Goal: Check status

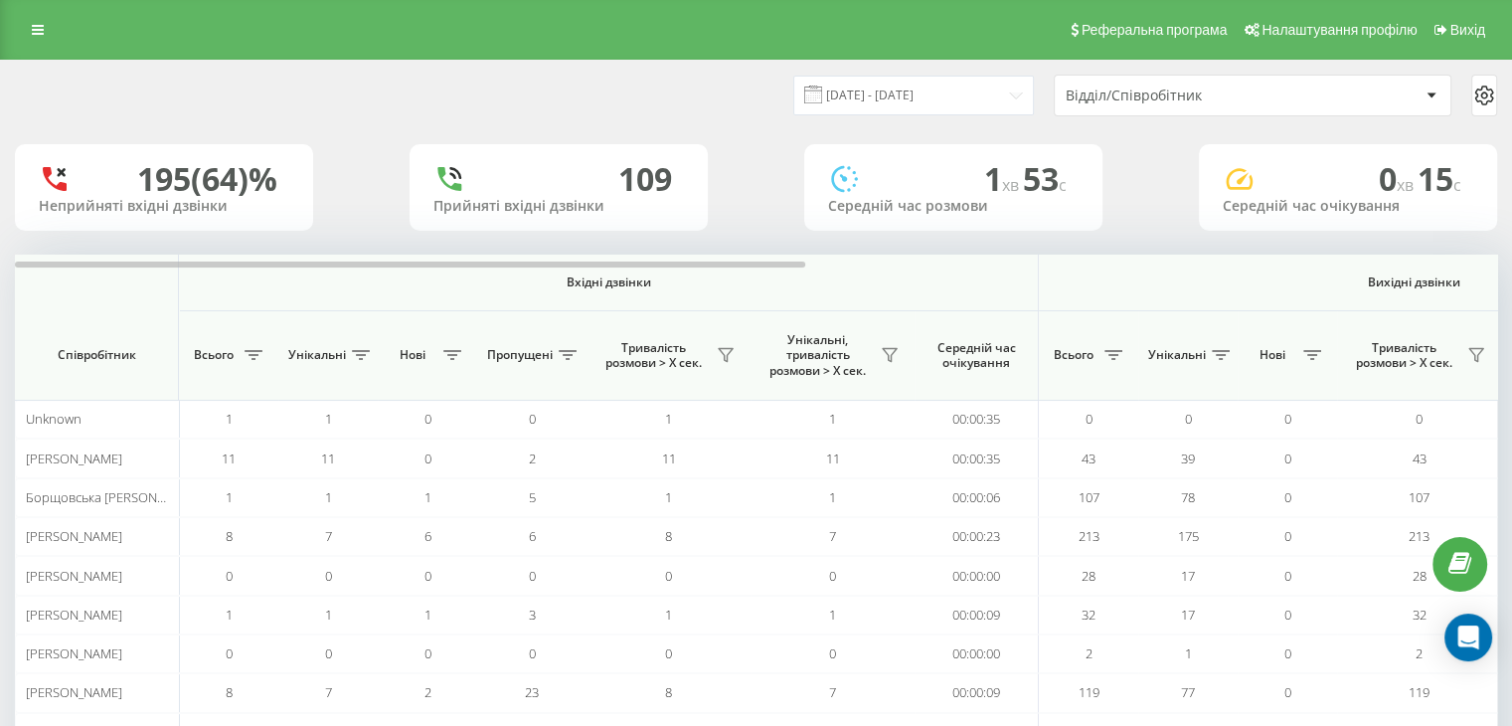
click at [1099, 102] on div "Відділ/Співробітник" at bounding box center [1185, 95] width 238 height 17
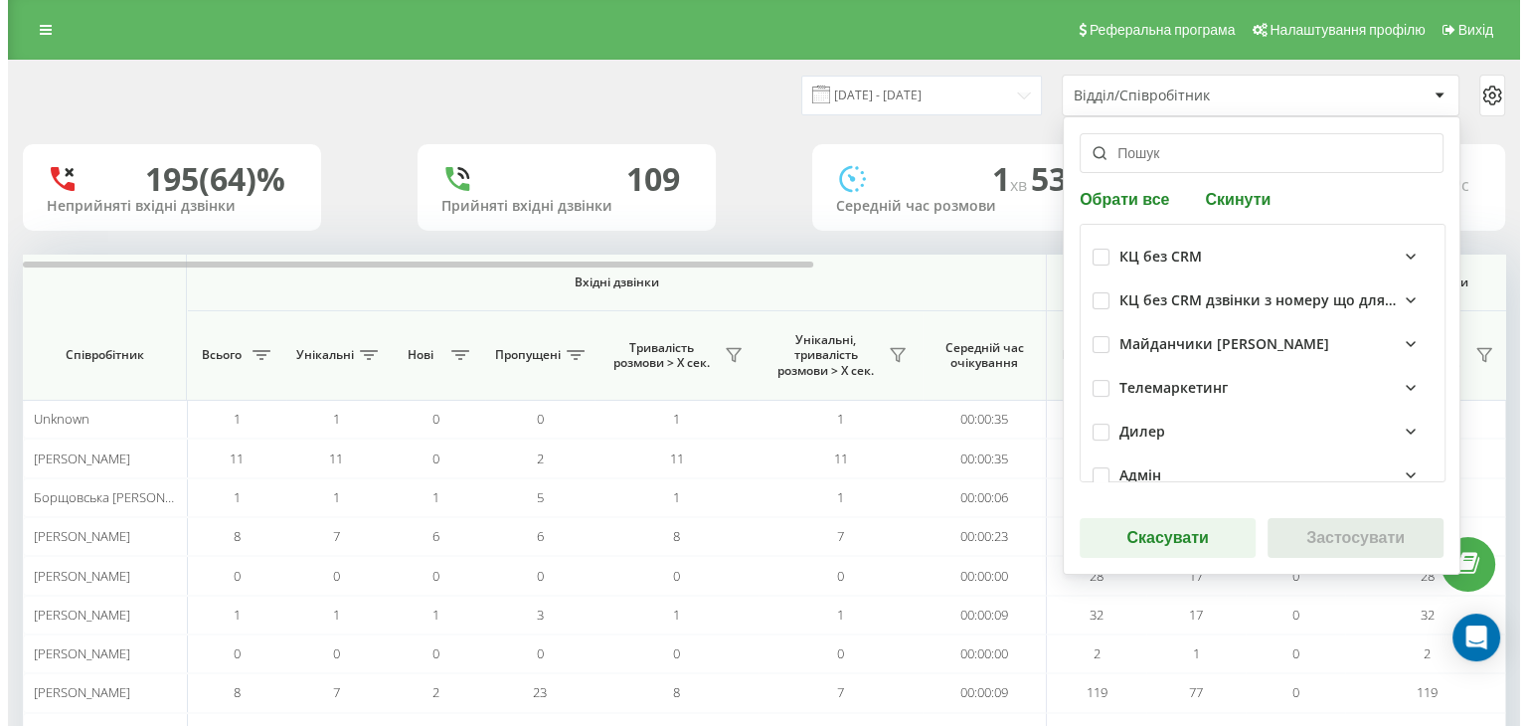
scroll to position [398, 0]
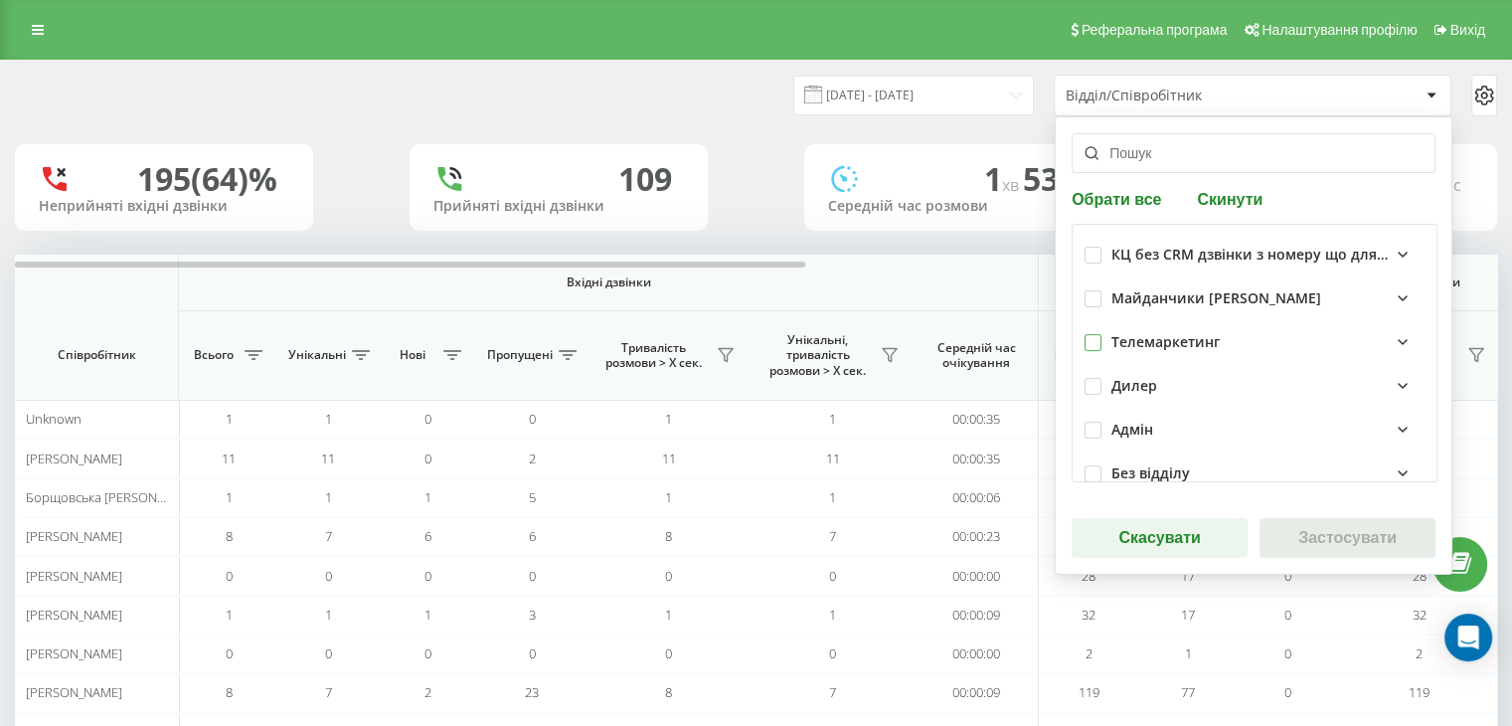
click at [1084, 350] on div "Телемаркетинг" at bounding box center [1254, 342] width 340 height 44
click at [1090, 334] on label at bounding box center [1092, 334] width 17 height 0
checkbox input "true"
click at [1292, 535] on button "Застосувати" at bounding box center [1347, 538] width 176 height 40
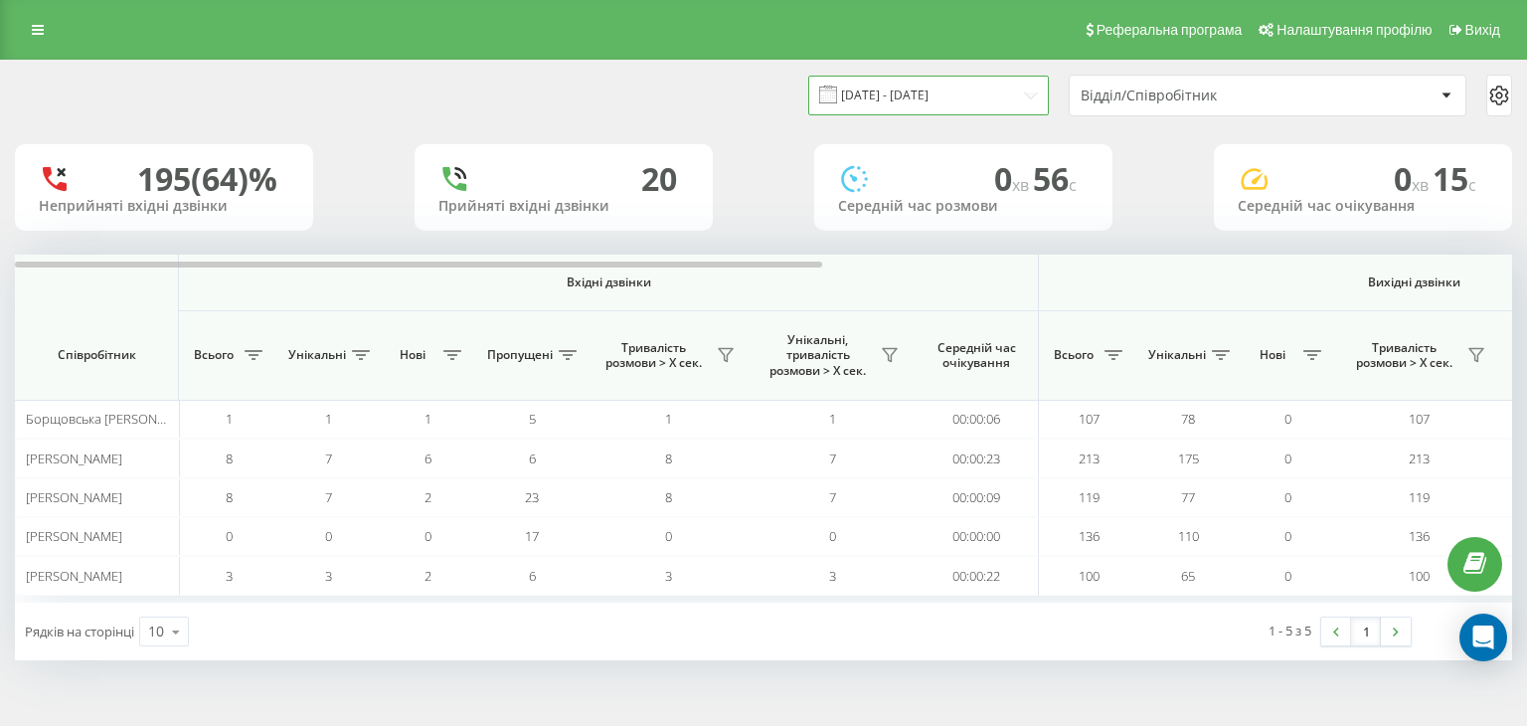
click at [947, 104] on input "[DATE] - [DATE]" at bounding box center [928, 95] width 241 height 39
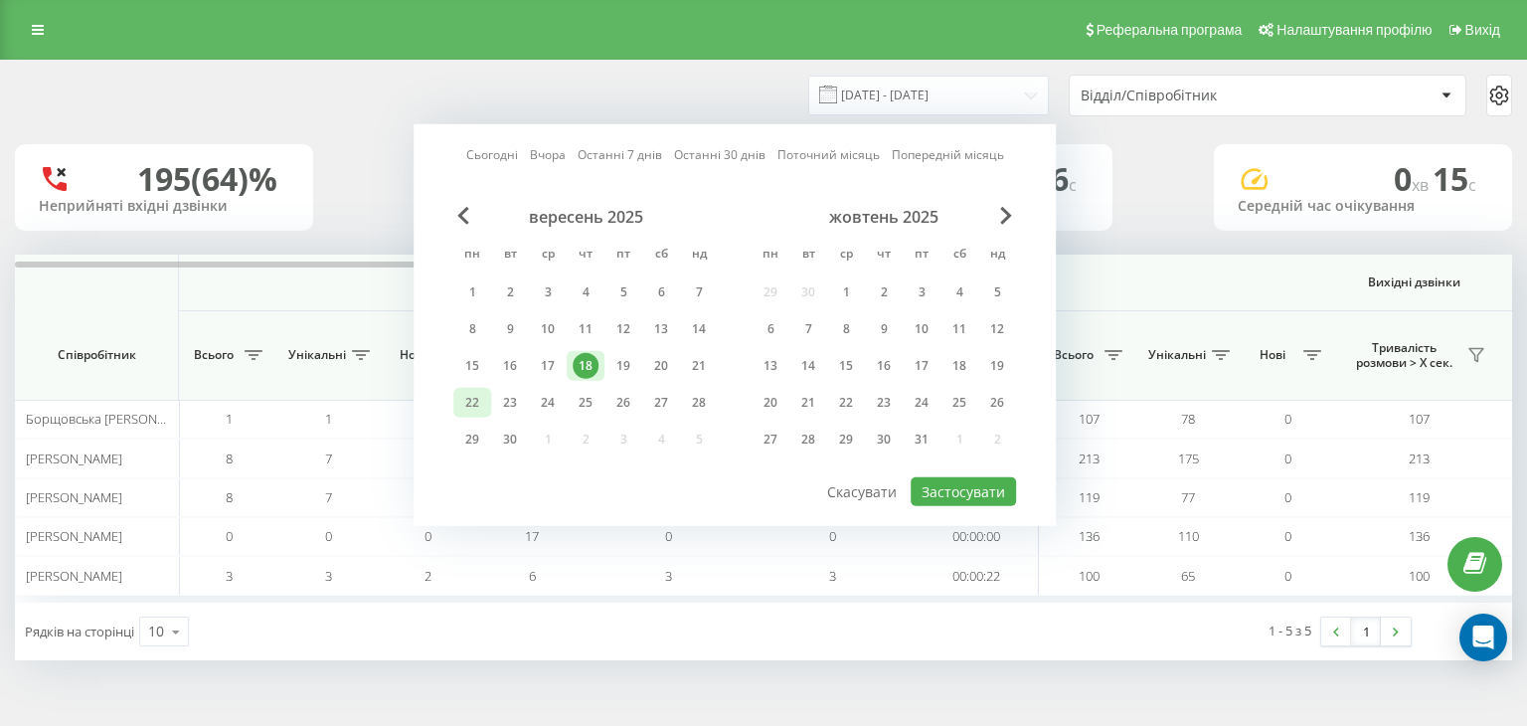
click at [475, 392] on div "22" at bounding box center [472, 403] width 26 height 26
click at [962, 489] on button "Застосувати" at bounding box center [963, 491] width 105 height 29
type input "[DATE] - [DATE]"
